Goal: Check status

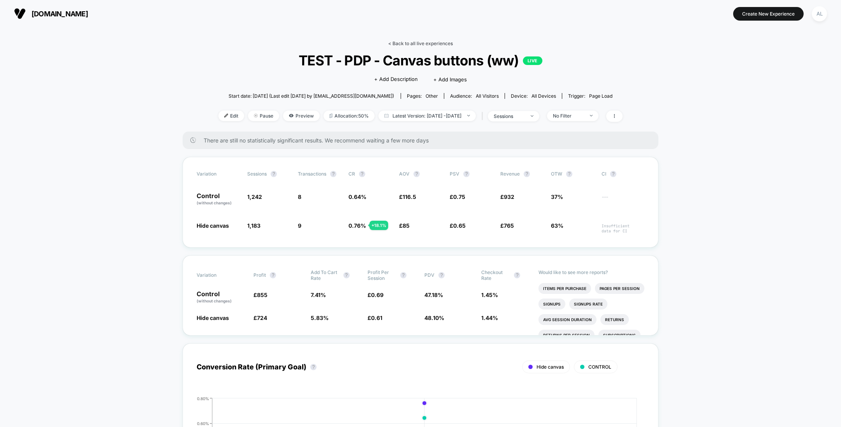
click at [407, 43] on link "< Back to all live experiences" at bounding box center [420, 44] width 65 height 6
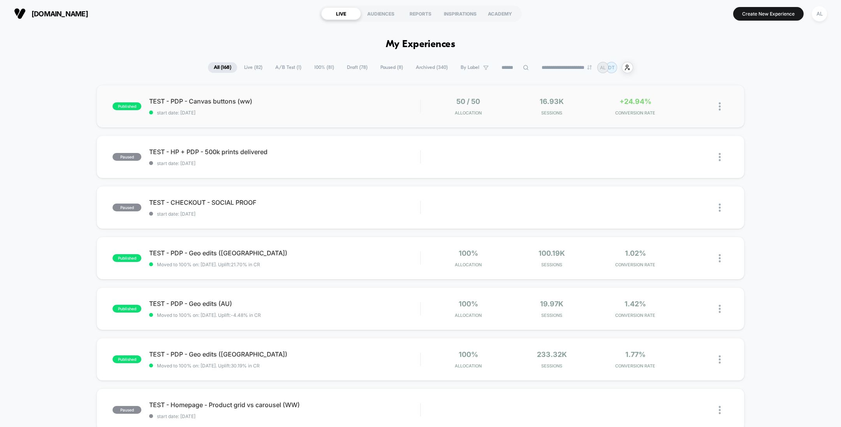
click at [399, 108] on div "TEST - PDP - Canvas buttons (ww) start date: [DATE]" at bounding box center [284, 106] width 271 height 18
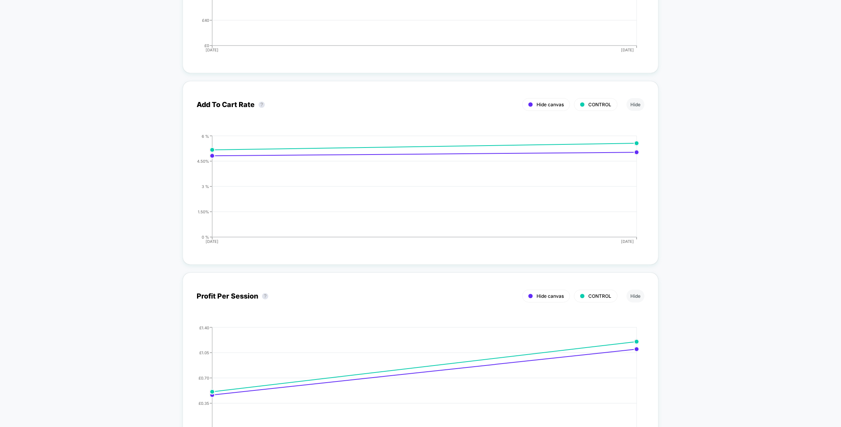
scroll to position [1650, 0]
